Goal: Task Accomplishment & Management: Manage account settings

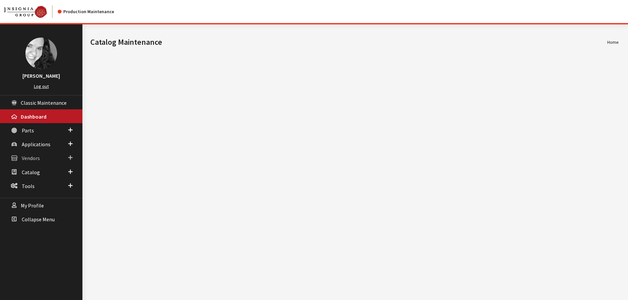
click at [33, 158] on span "Vendors" at bounding box center [31, 158] width 18 height 7
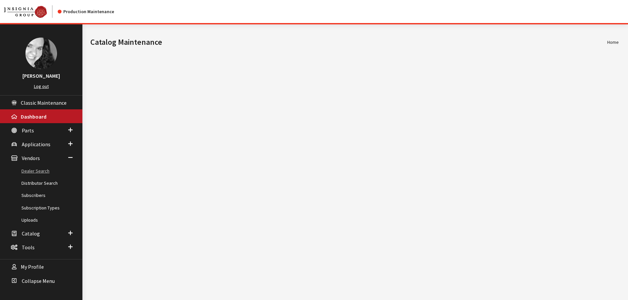
click at [33, 171] on link "Dealer Search" at bounding box center [41, 171] width 82 height 12
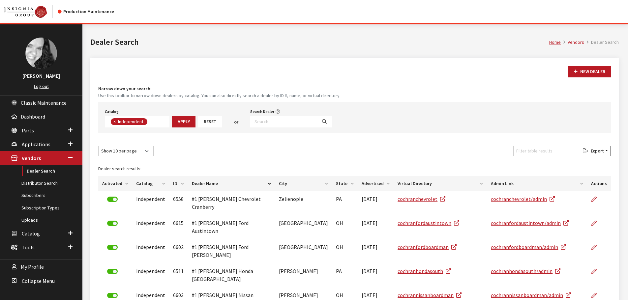
scroll to position [47, 0]
click at [256, 118] on input "Search Dealer" at bounding box center [283, 122] width 67 height 12
type input "jimmy britt"
select select
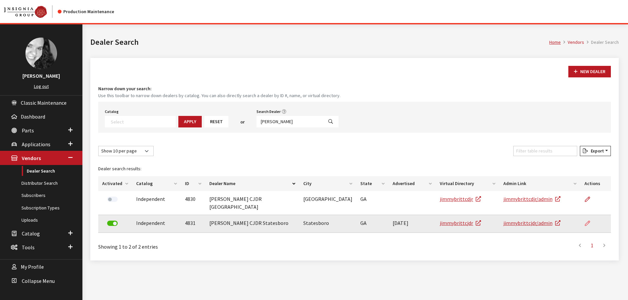
click at [586, 221] on icon at bounding box center [587, 223] width 5 height 5
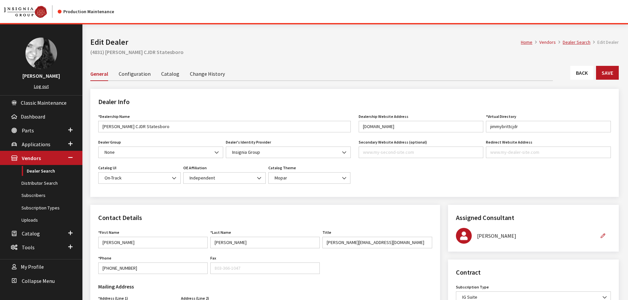
click at [156, 73] on li "Catalog" at bounding box center [170, 74] width 29 height 14
click at [163, 74] on link "Catalog" at bounding box center [170, 74] width 18 height 14
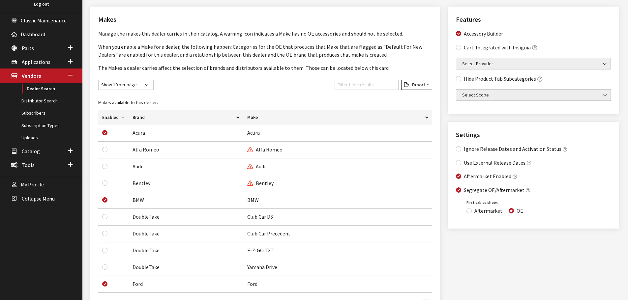
scroll to position [99, 0]
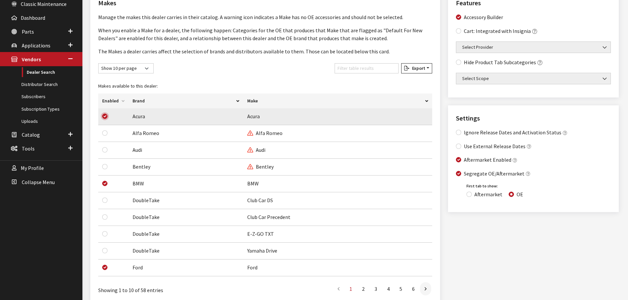
click at [105, 117] on input "checkbox" at bounding box center [104, 116] width 5 height 5
checkbox input "false"
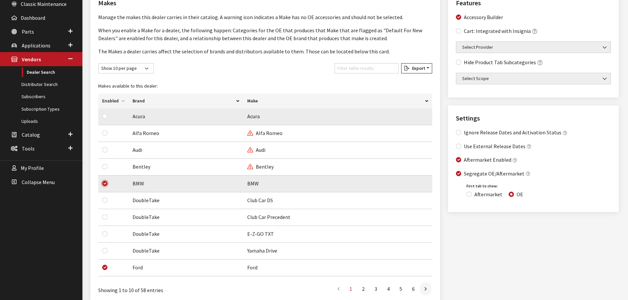
click at [106, 183] on input "checkbox" at bounding box center [104, 183] width 5 height 5
checkbox input "false"
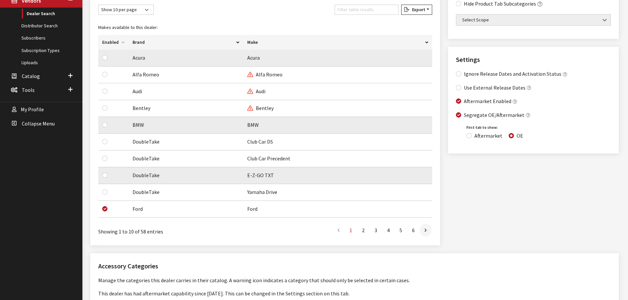
scroll to position [165, 0]
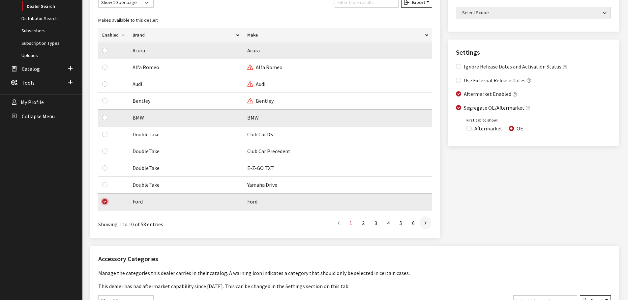
click at [105, 202] on input "checkbox" at bounding box center [104, 201] width 5 height 5
checkbox input "false"
click at [428, 227] on link at bounding box center [425, 223] width 11 height 13
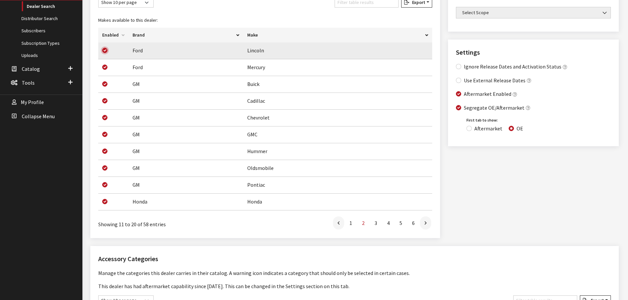
click at [105, 51] on input "checkbox" at bounding box center [104, 50] width 5 height 5
checkbox input "false"
click at [105, 65] on input "checkbox" at bounding box center [104, 67] width 5 height 5
checkbox input "false"
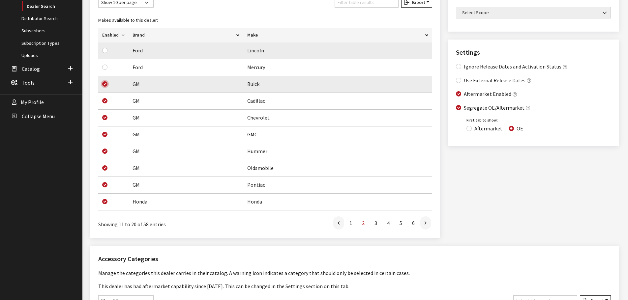
click at [105, 85] on input "checkbox" at bounding box center [104, 83] width 5 height 5
checkbox input "false"
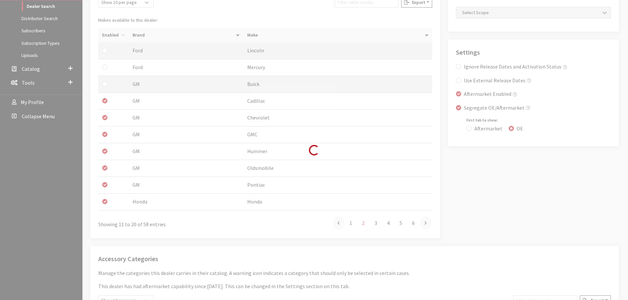
click at [105, 100] on div "Modal title Cancel Yes OK Modal title OK Edit Brand Don't see the distributor y…" at bounding box center [354, 279] width 544 height 838
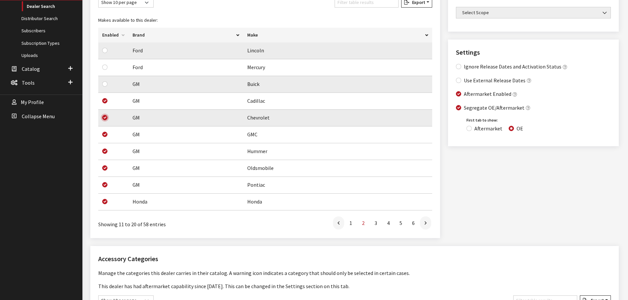
click at [105, 118] on input "checkbox" at bounding box center [104, 117] width 5 height 5
checkbox input "false"
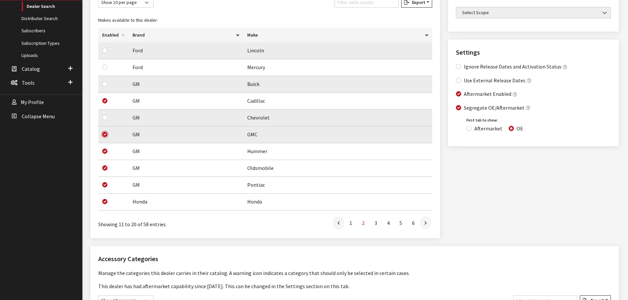
click at [105, 134] on input "checkbox" at bounding box center [104, 134] width 5 height 5
checkbox input "false"
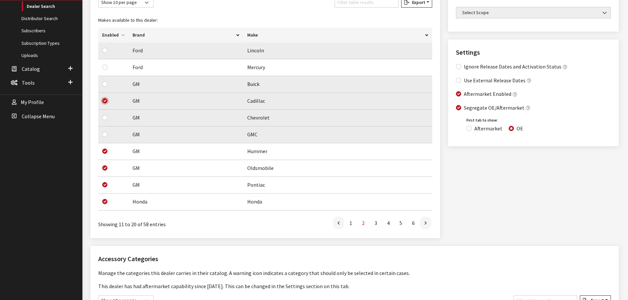
click at [105, 101] on input "checkbox" at bounding box center [104, 100] width 5 height 5
checkbox input "false"
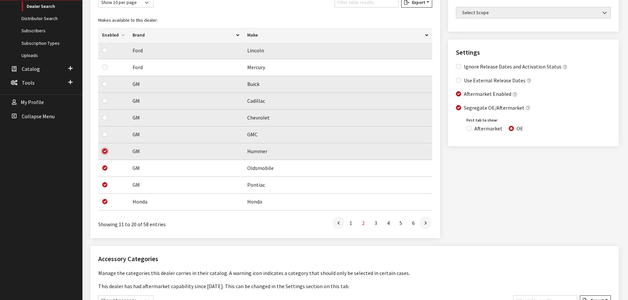
click at [104, 152] on input "checkbox" at bounding box center [104, 151] width 5 height 5
checkbox input "false"
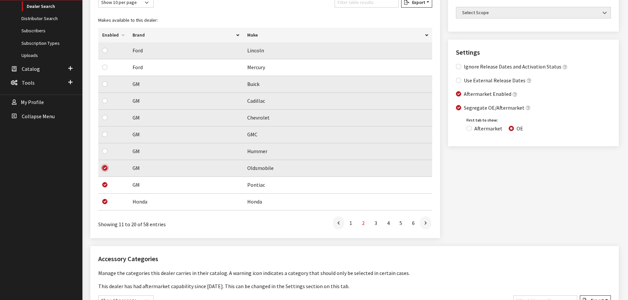
click at [105, 170] on input "checkbox" at bounding box center [104, 167] width 5 height 5
checkbox input "false"
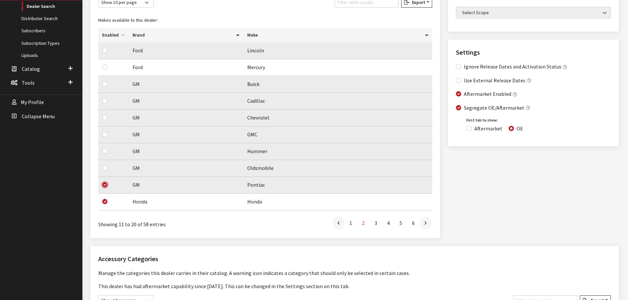
click at [104, 185] on input "checkbox" at bounding box center [104, 184] width 5 height 5
checkbox input "false"
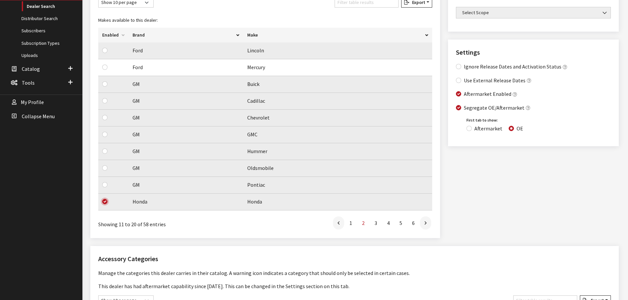
click at [104, 202] on input "checkbox" at bounding box center [104, 201] width 5 height 5
checkbox input "false"
click at [423, 223] on link at bounding box center [425, 223] width 11 height 13
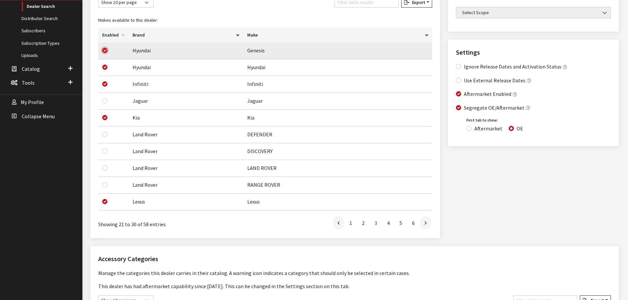
click at [104, 49] on input "checkbox" at bounding box center [104, 50] width 5 height 5
checkbox input "false"
click at [105, 66] on input "checkbox" at bounding box center [104, 67] width 5 height 5
checkbox input "false"
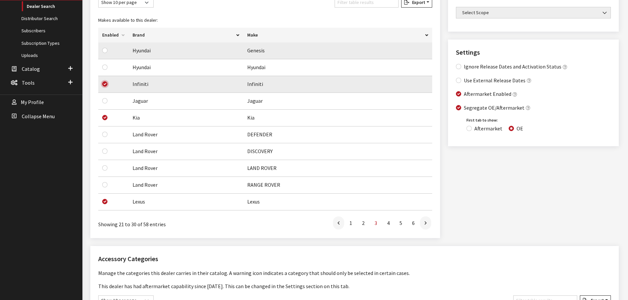
click at [105, 85] on input "checkbox" at bounding box center [104, 83] width 5 height 5
checkbox input "false"
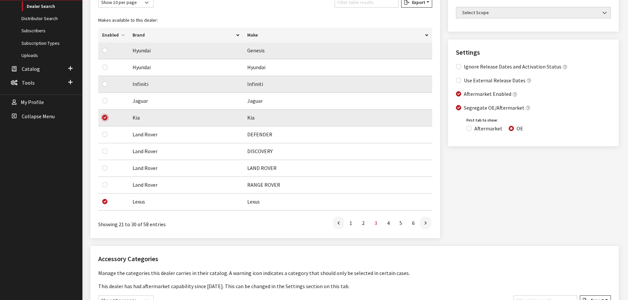
click at [105, 117] on input "checkbox" at bounding box center [104, 117] width 5 height 5
checkbox input "false"
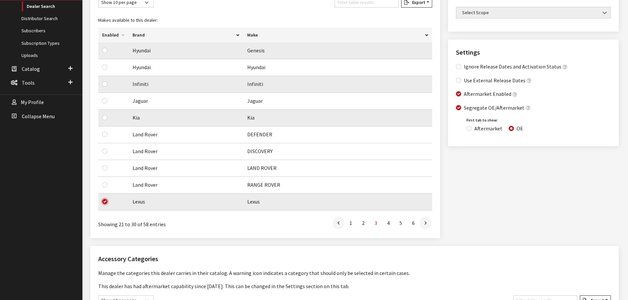
click at [107, 201] on input "checkbox" at bounding box center [104, 201] width 5 height 5
checkbox input "false"
click at [426, 226] on link at bounding box center [425, 223] width 11 height 13
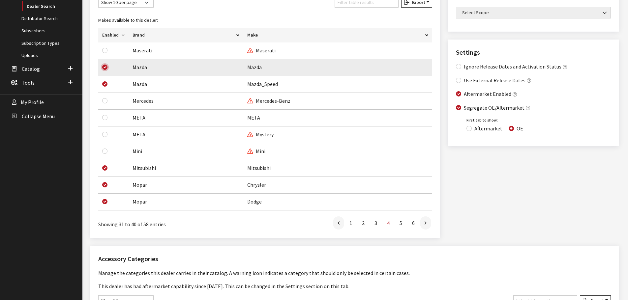
click at [105, 67] on input "checkbox" at bounding box center [104, 67] width 5 height 5
checkbox input "false"
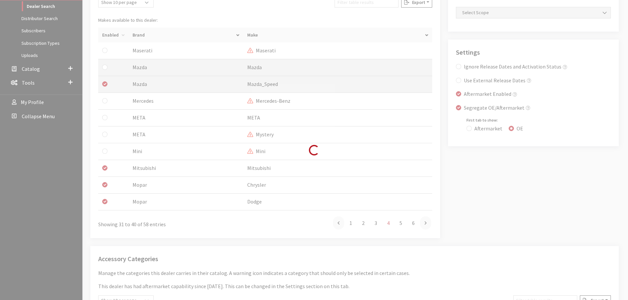
click at [106, 84] on div "Modal title Cancel Yes OK Modal title OK Edit Brand Don't see the distributor y…" at bounding box center [354, 279] width 544 height 838
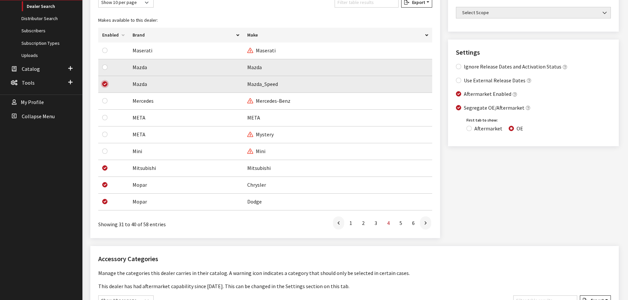
click at [104, 84] on input "checkbox" at bounding box center [104, 83] width 5 height 5
checkbox input "false"
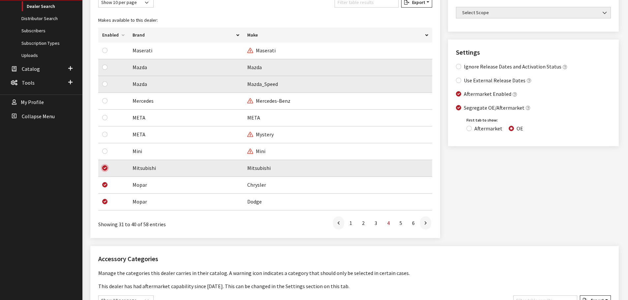
click at [105, 169] on input "checkbox" at bounding box center [104, 167] width 5 height 5
checkbox input "false"
click at [425, 223] on icon at bounding box center [426, 223] width 2 height 5
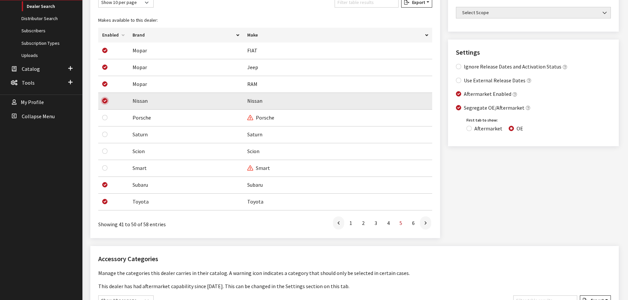
click at [104, 101] on input "checkbox" at bounding box center [104, 100] width 5 height 5
checkbox input "false"
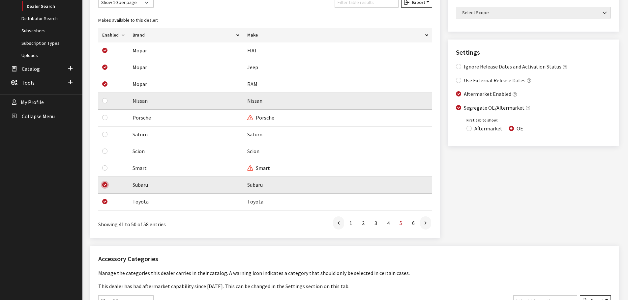
click at [104, 185] on input "checkbox" at bounding box center [104, 184] width 5 height 5
checkbox input "false"
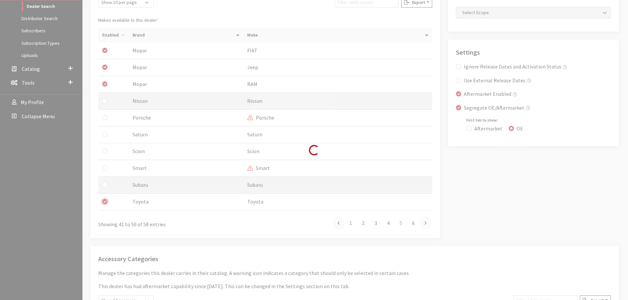
click at [104, 200] on input "checkbox" at bounding box center [104, 201] width 5 height 5
checkbox input "false"
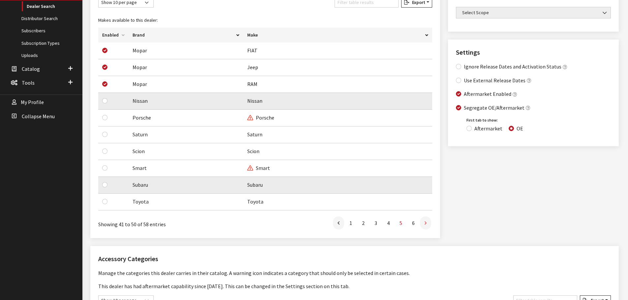
click at [425, 224] on icon at bounding box center [426, 223] width 2 height 5
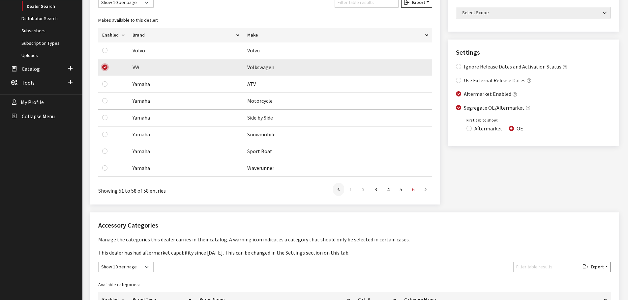
click at [106, 68] on input "checkbox" at bounding box center [104, 67] width 5 height 5
checkbox input "false"
click at [489, 183] on div "Features Accessory Builder Cart: Integrated with Insignia Select Provider Auto …" at bounding box center [533, 68] width 179 height 288
click at [495, 170] on div "Features Accessory Builder Cart: Integrated with Insignia Select Provider Auto …" at bounding box center [533, 68] width 179 height 288
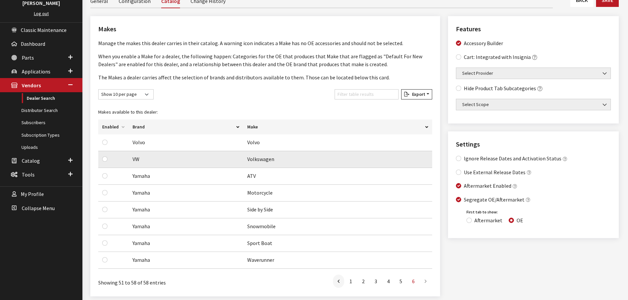
scroll to position [0, 0]
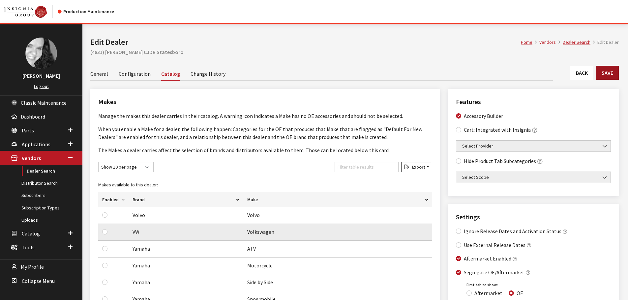
click at [608, 74] on button "Save" at bounding box center [607, 73] width 23 height 14
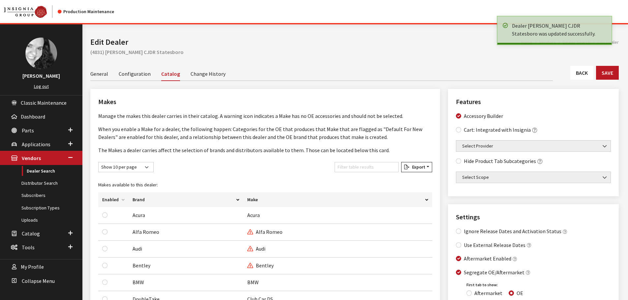
click at [579, 74] on link "Back" at bounding box center [581, 73] width 23 height 14
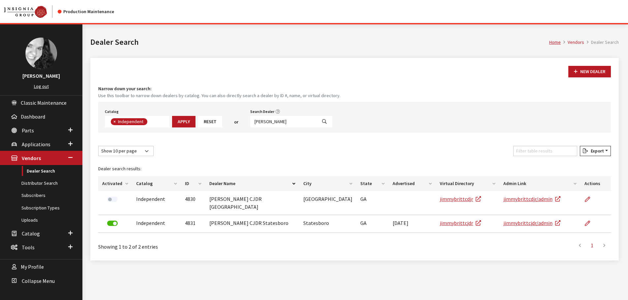
scroll to position [48, 0]
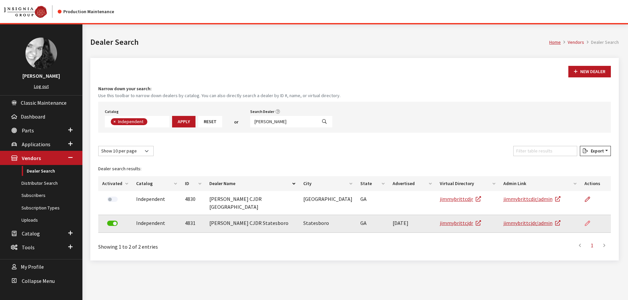
click at [587, 221] on icon at bounding box center [587, 223] width 5 height 5
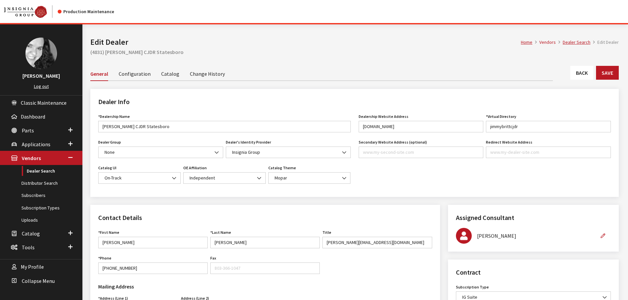
click at [166, 74] on link "Catalog" at bounding box center [170, 74] width 18 height 14
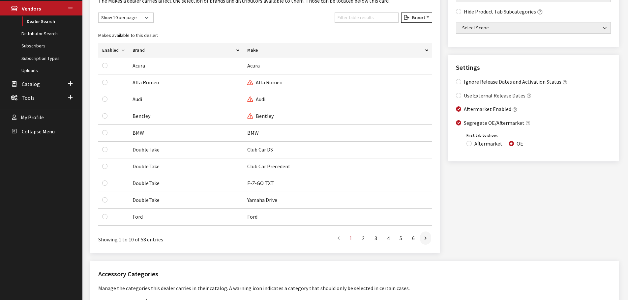
scroll to position [165, 0]
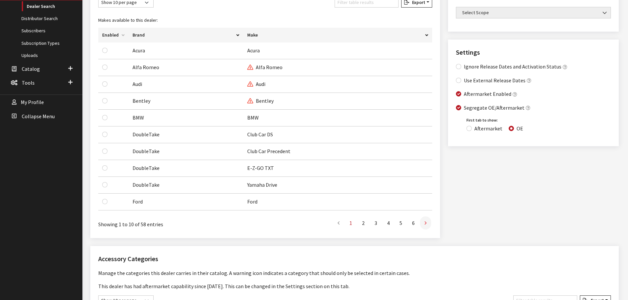
click at [425, 226] on icon at bounding box center [426, 223] width 2 height 5
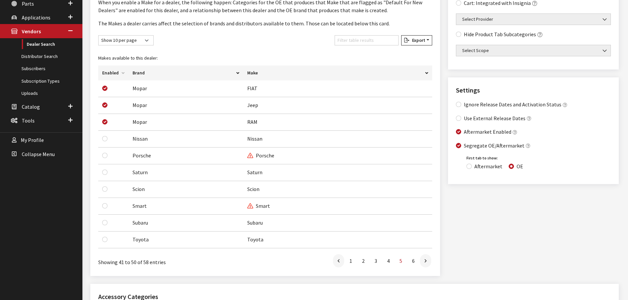
scroll to position [0, 0]
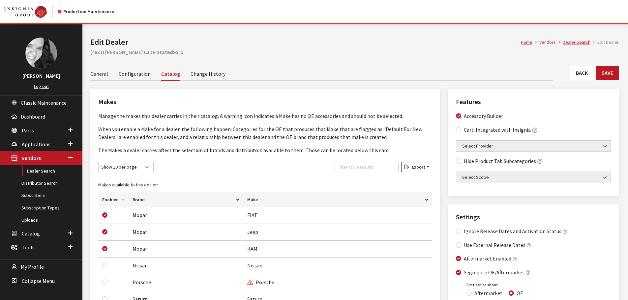
click at [586, 75] on link "Back" at bounding box center [581, 73] width 23 height 14
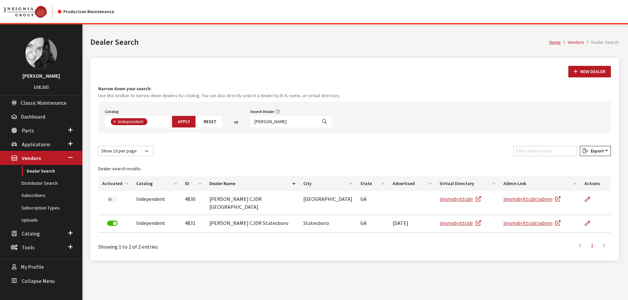
scroll to position [48, 0]
click at [304, 80] on div "New Dealer Narrow down your search: Use this toolbar to narrow down dealers by …" at bounding box center [354, 159] width 528 height 203
click at [280, 122] on input "[PERSON_NAME]" at bounding box center [283, 122] width 67 height 12
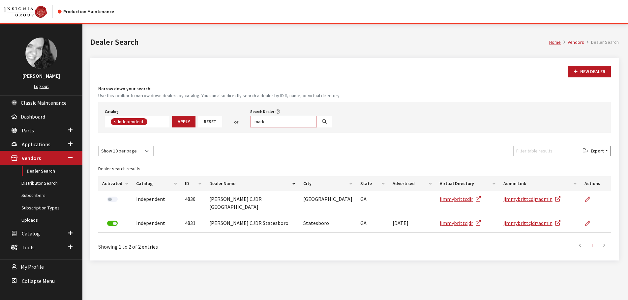
type input "mark"
select select
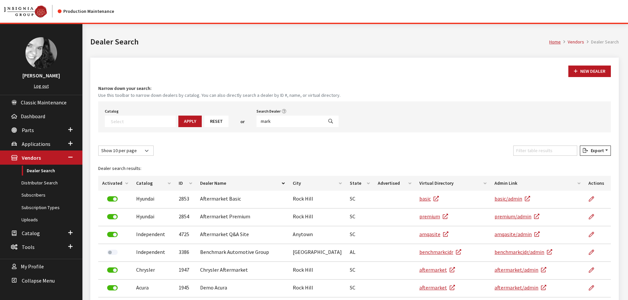
scroll to position [0, 0]
click at [277, 123] on input "mark" at bounding box center [289, 122] width 67 height 12
type input "mark mill"
select select
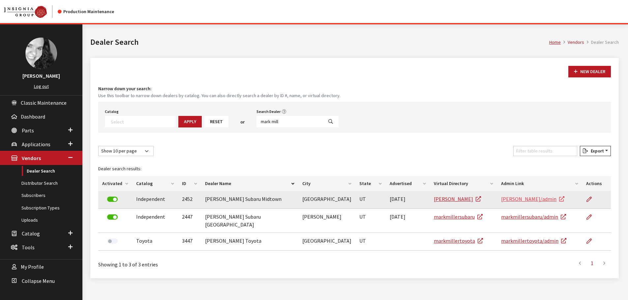
click at [518, 198] on link "markmiller/admin" at bounding box center [532, 199] width 63 height 7
